Goal: Task Accomplishment & Management: Manage account settings

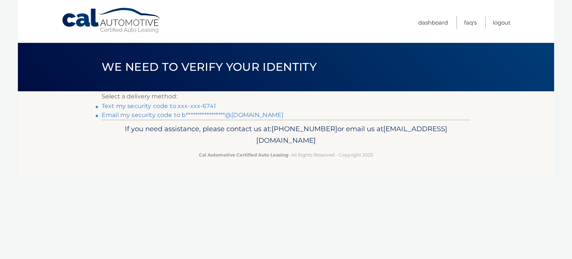
click at [215, 113] on link "**********" at bounding box center [193, 114] width 182 height 7
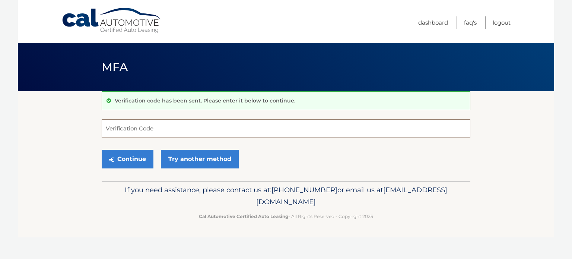
click at [179, 133] on input "Verification Code" at bounding box center [286, 128] width 369 height 19
paste input "682326"
click at [140, 160] on button "Continue" at bounding box center [128, 159] width 52 height 19
click at [183, 122] on label "Verification Code" at bounding box center [286, 122] width 369 height 6
click at [183, 122] on input "682326" at bounding box center [286, 128] width 369 height 19
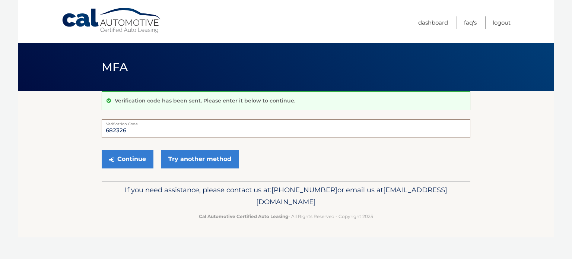
click at [169, 128] on input "682326" at bounding box center [286, 128] width 369 height 19
type input "682326"
click at [127, 154] on button "Continue" at bounding box center [128, 159] width 52 height 19
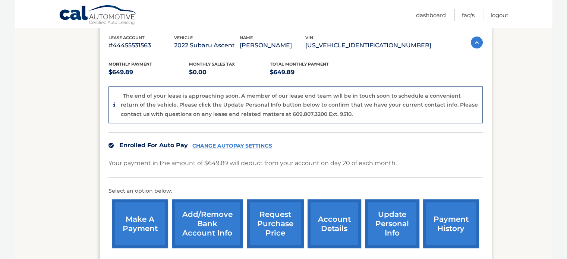
scroll to position [151, 0]
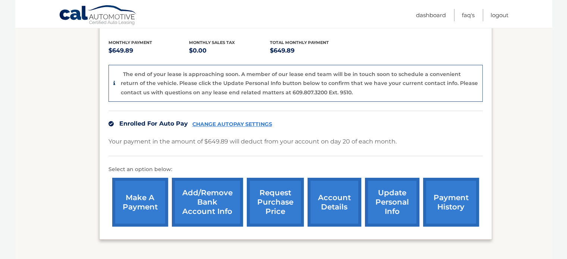
click at [238, 124] on link "CHANGE AUTOPAY SETTINGS" at bounding box center [232, 124] width 80 height 6
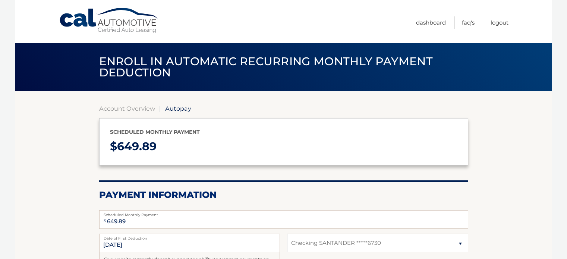
select select "ZTAwMTI0YTUtOWYyYS00MjM2LWE2MjMtZTkwMDQ1OGM5ZjE3"
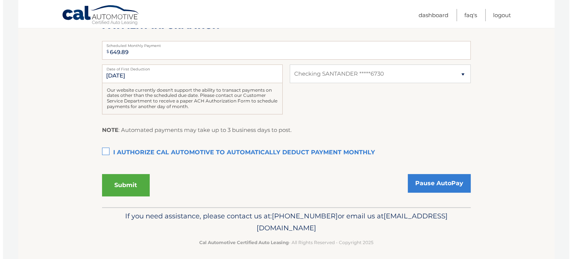
scroll to position [170, 0]
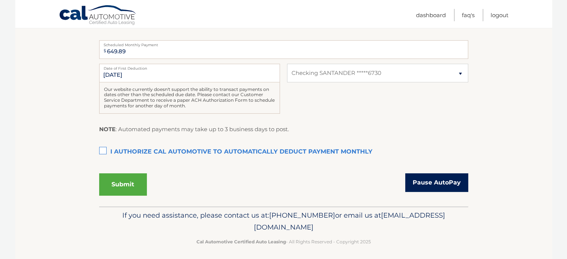
click at [434, 180] on link "Pause AutoPay" at bounding box center [436, 182] width 63 height 19
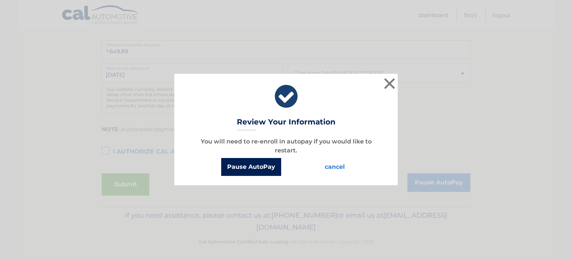
click at [255, 164] on button "Pause AutoPay" at bounding box center [251, 167] width 60 height 18
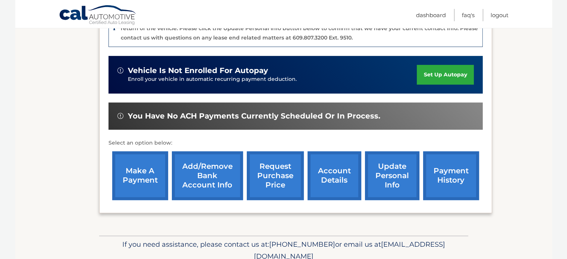
scroll to position [206, 0]
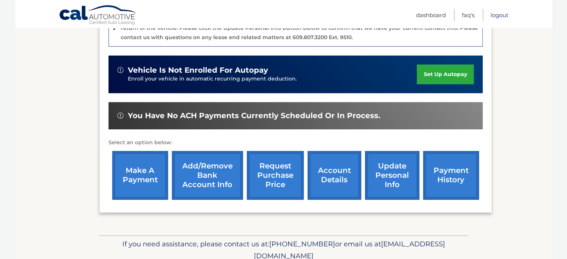
click at [500, 18] on link "Logout" at bounding box center [499, 15] width 18 height 12
